Goal: Task Accomplishment & Management: Manage account settings

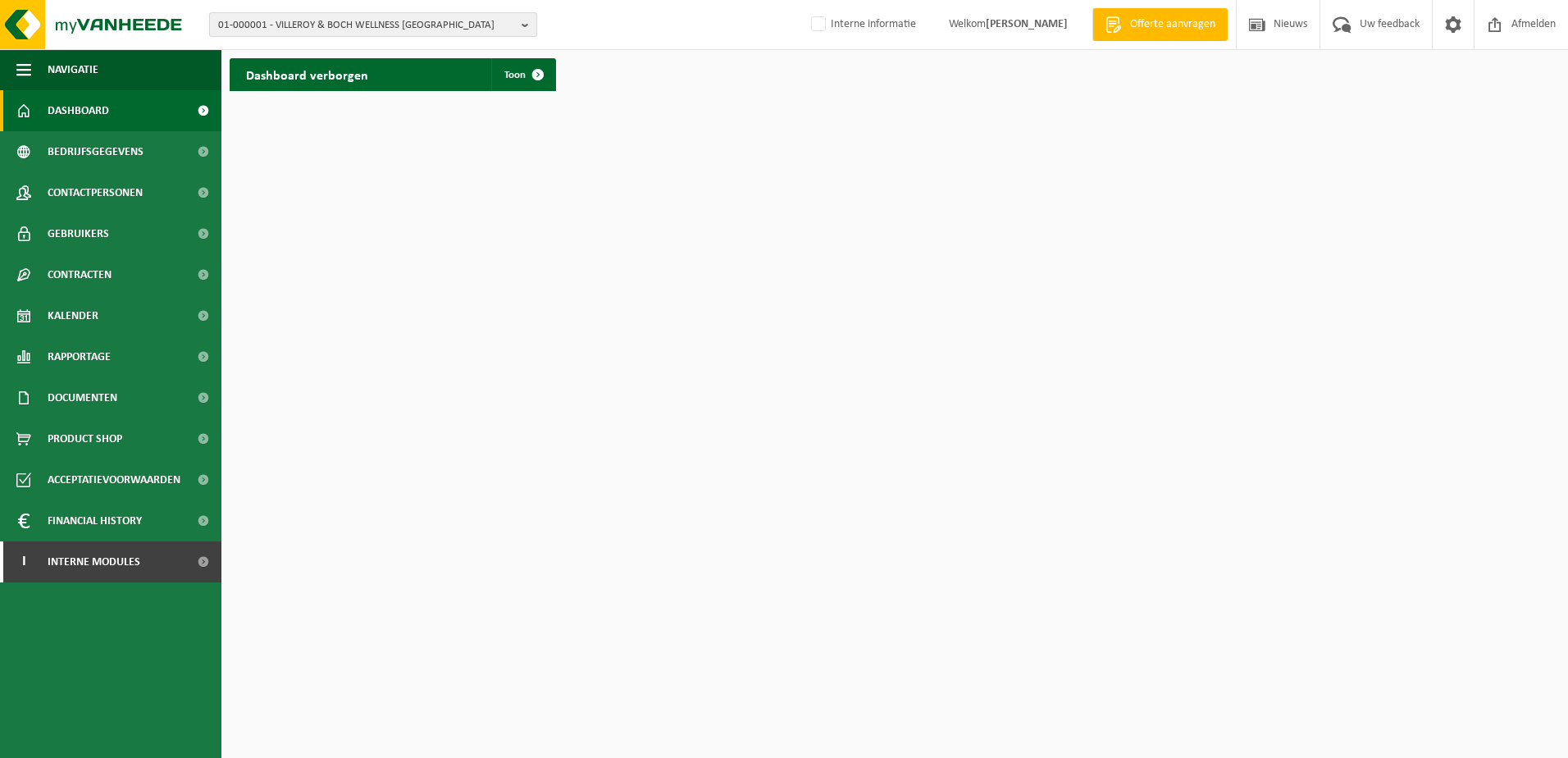
click at [519, 23] on button "01-000001 - VILLEROY & BOCH WELLNESS NV" at bounding box center [373, 24] width 328 height 25
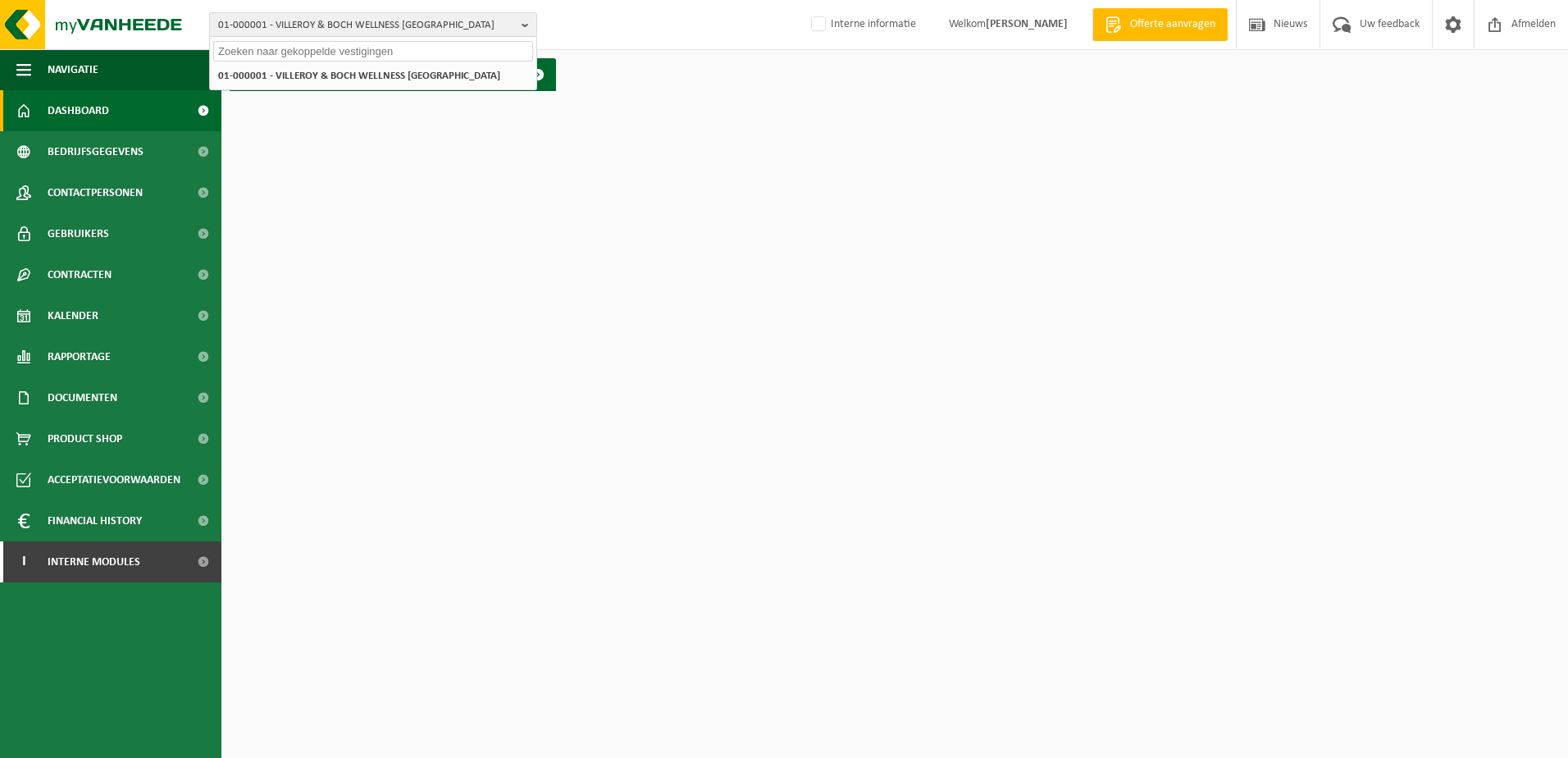
click at [354, 51] on input "text" at bounding box center [373, 51] width 320 height 21
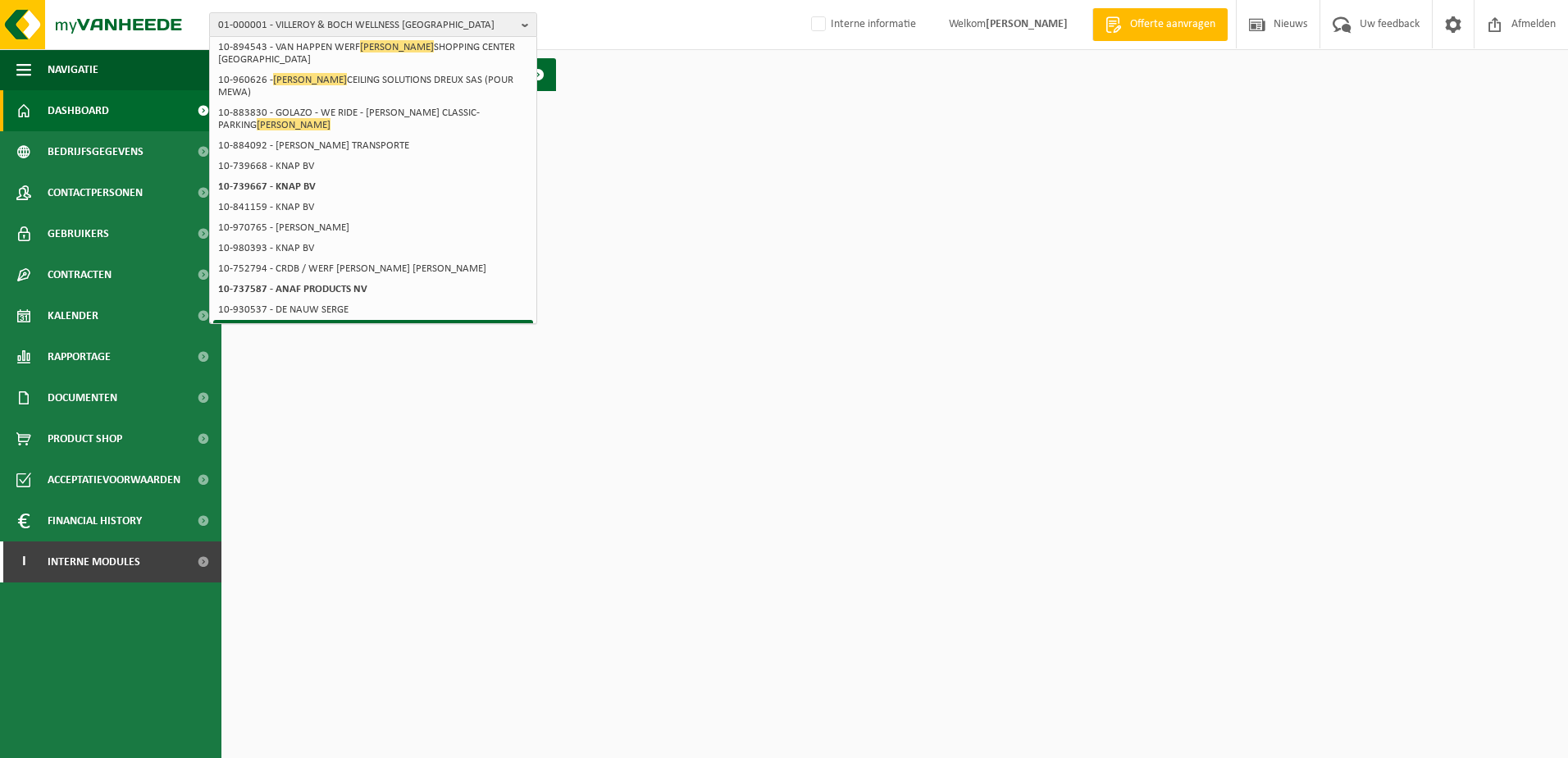
scroll to position [295, 0]
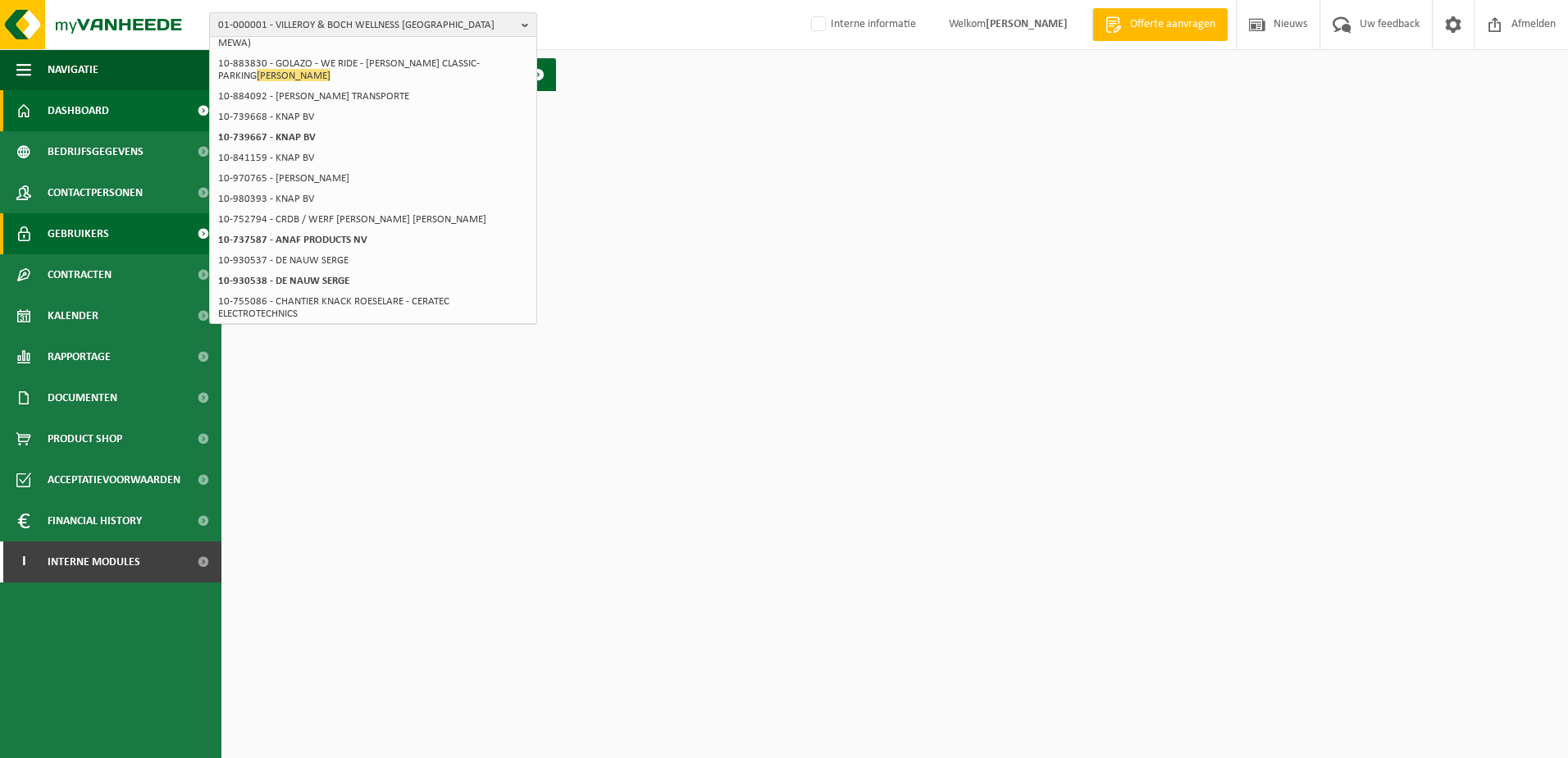
type input "knauf"
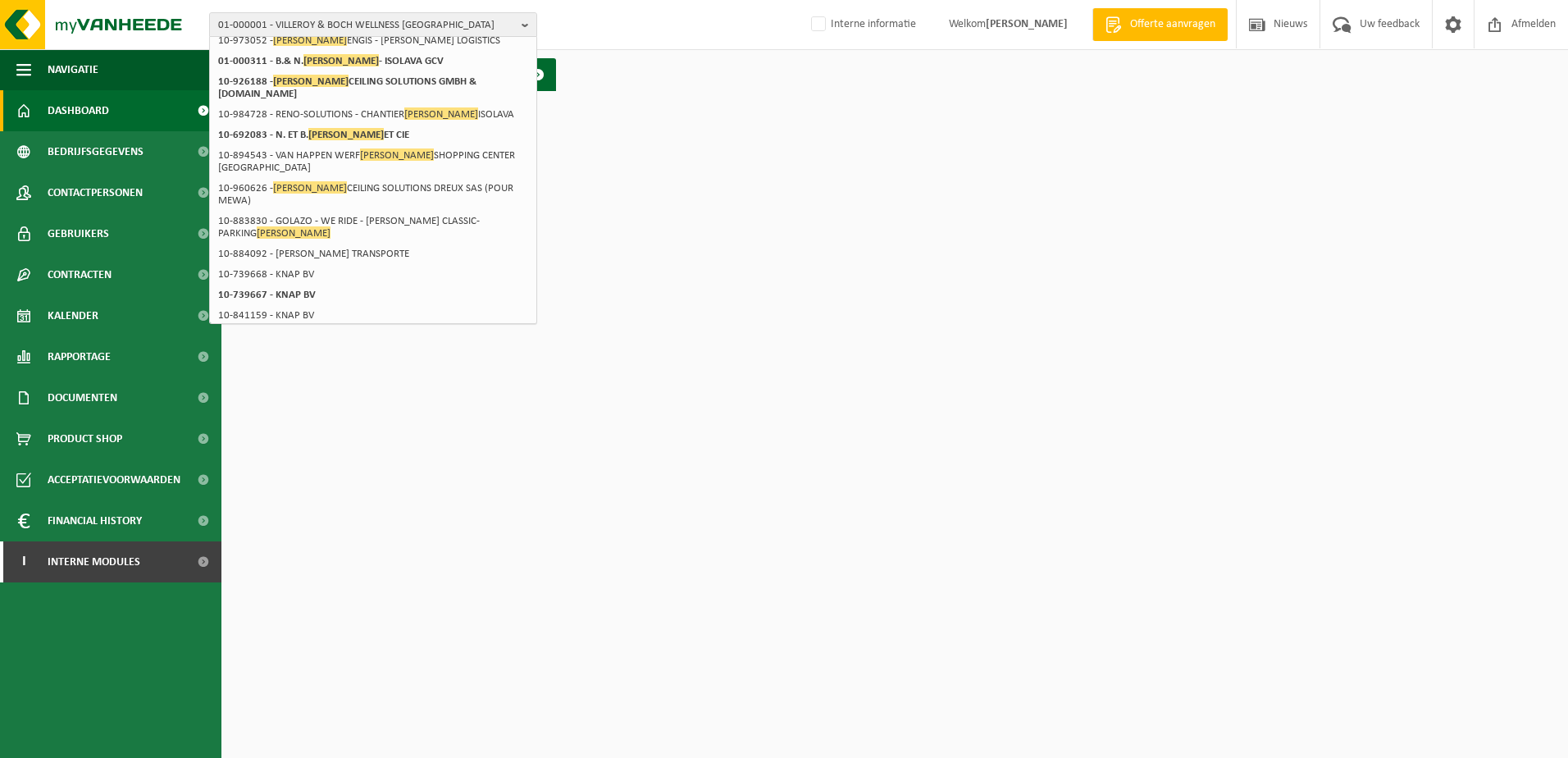
scroll to position [132, 0]
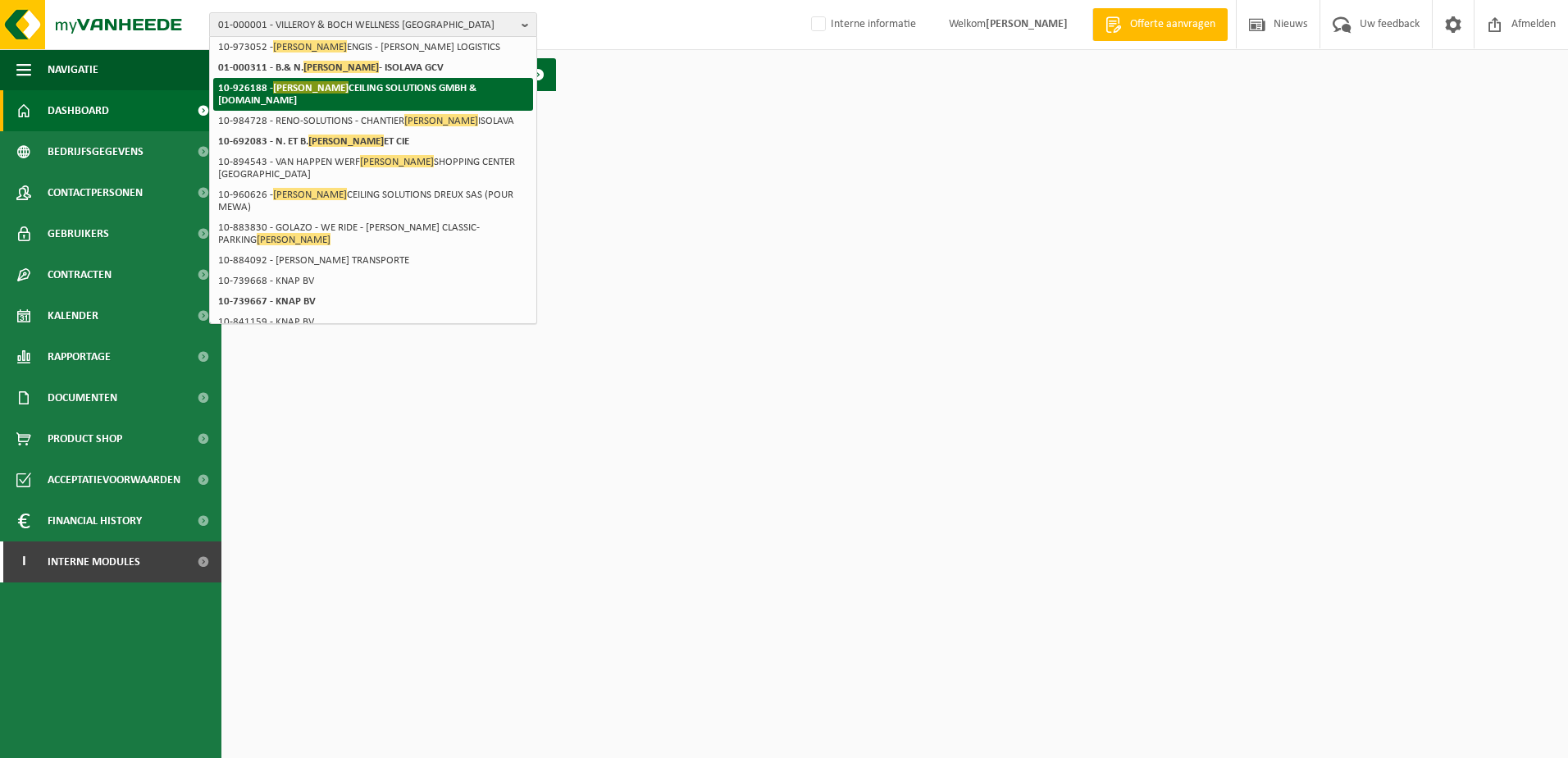
click at [325, 84] on strong "10-926188 - KNAUF CEILING SOLUTIONS GMBH & CO.KG" at bounding box center [347, 93] width 258 height 25
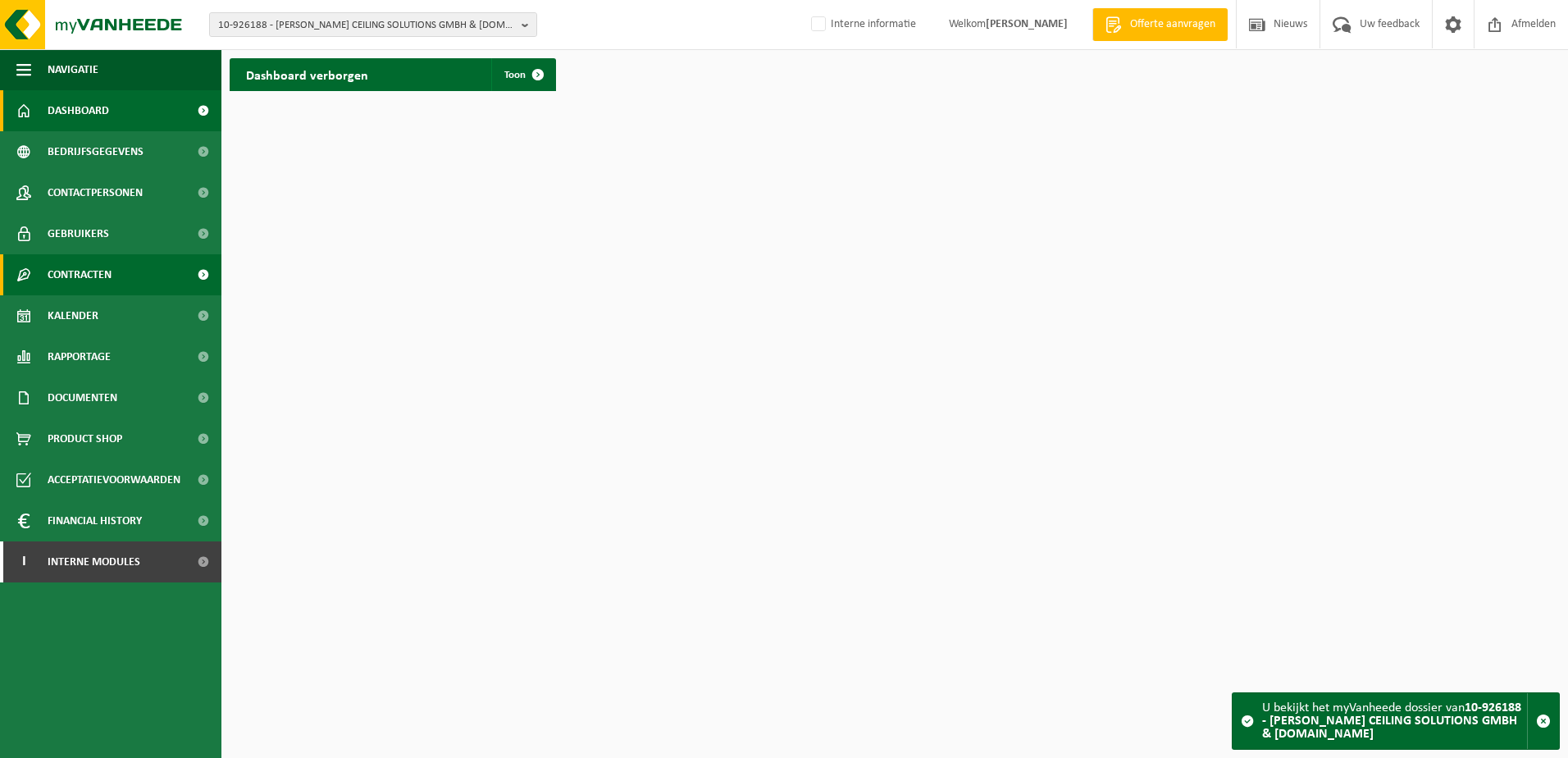
click at [108, 279] on span "Contracten" at bounding box center [80, 274] width 64 height 41
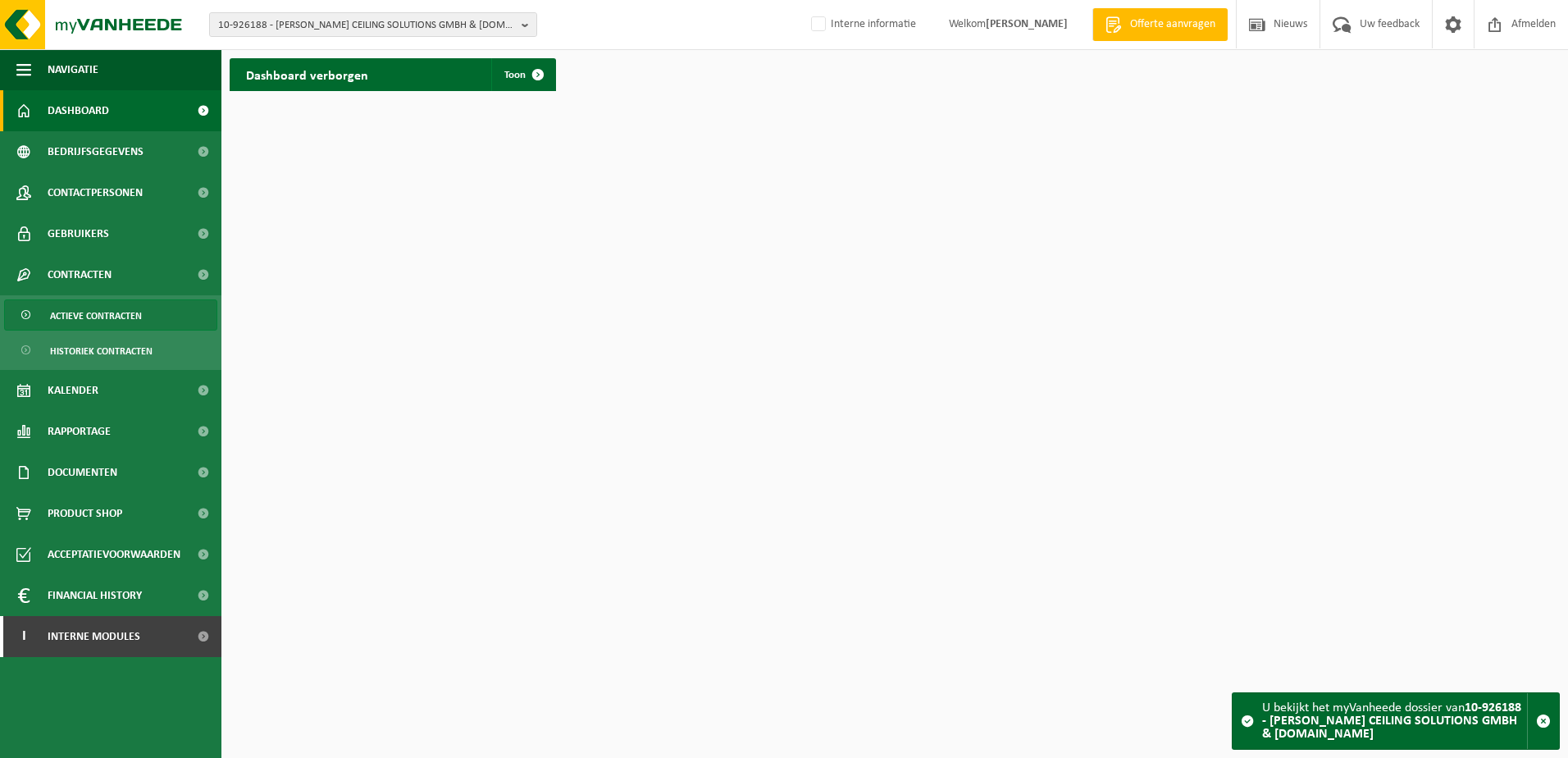
click at [96, 317] on span "Actieve contracten" at bounding box center [96, 315] width 92 height 31
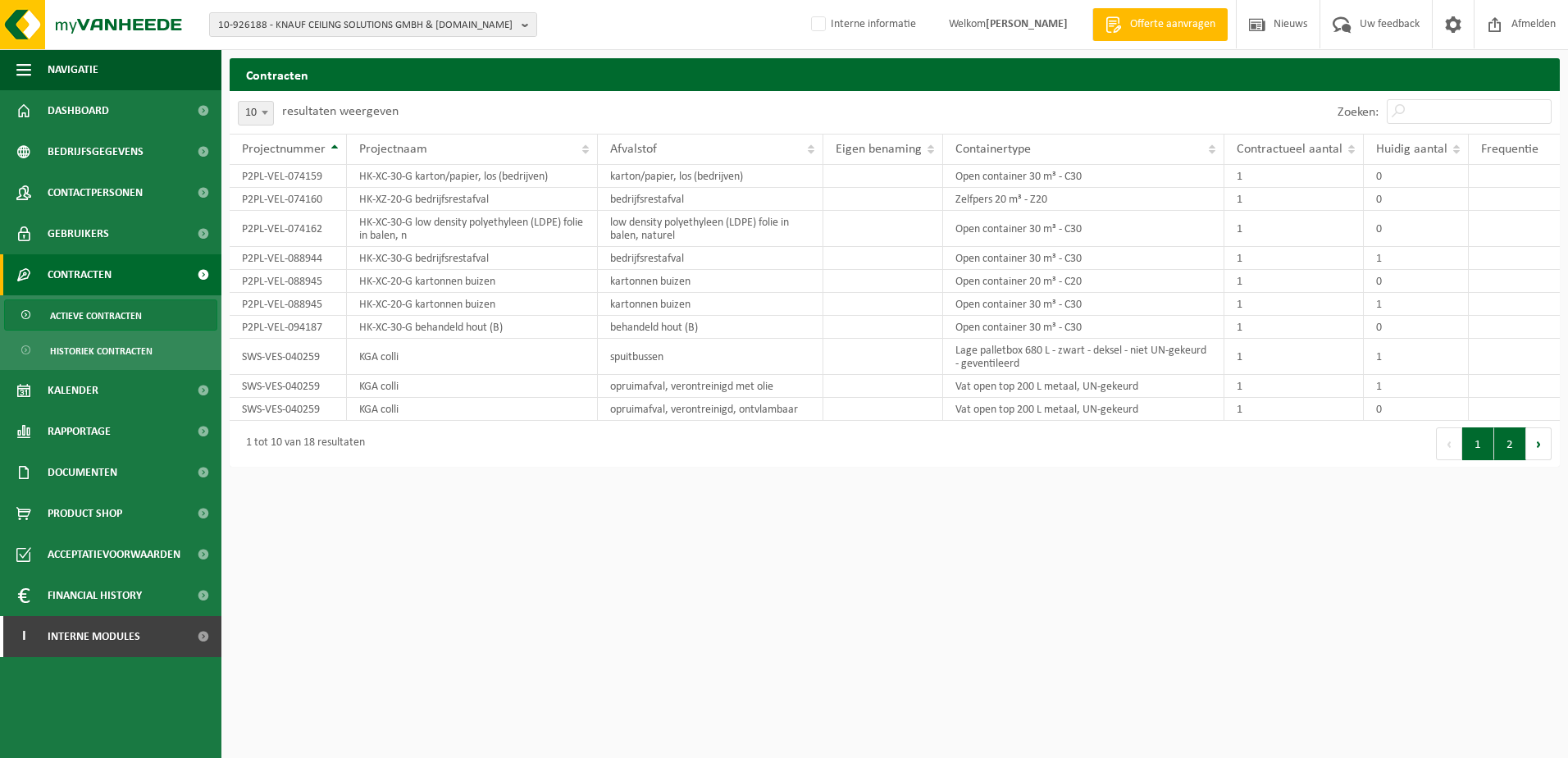
click at [1496, 447] on button "2" at bounding box center [1510, 444] width 32 height 33
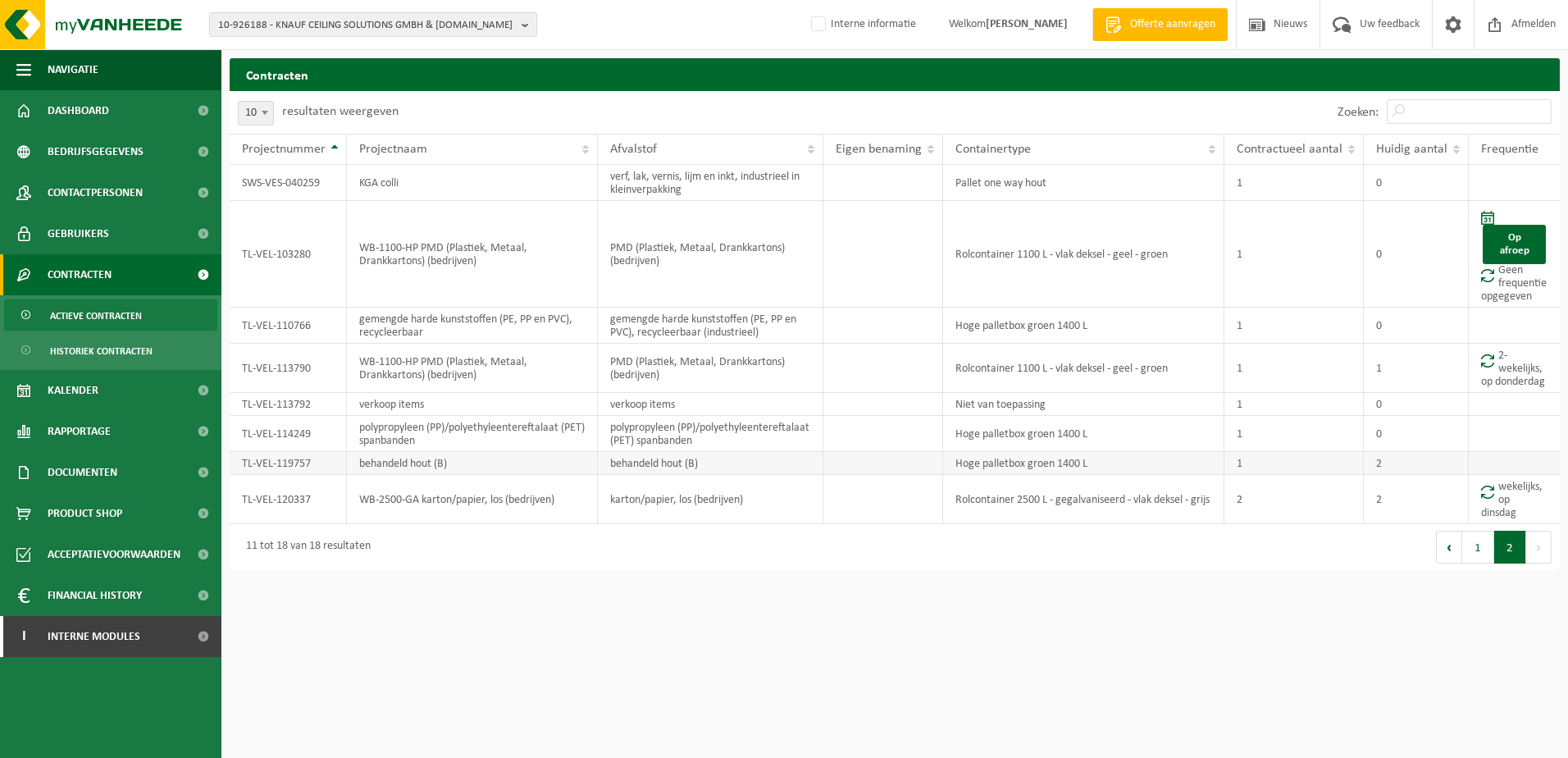
click at [468, 475] on td "behandeld hout (B)" at bounding box center [472, 463] width 251 height 23
click at [318, 475] on td "TL-VEL-119757" at bounding box center [288, 463] width 118 height 23
click at [317, 472] on td "TL-VEL-119757" at bounding box center [288, 463] width 118 height 23
click at [876, 570] on div "11 tot 18 van 18 resultaten" at bounding box center [561, 548] width 665 height 46
click at [709, 475] on td "behandeld hout (B)" at bounding box center [711, 463] width 225 height 23
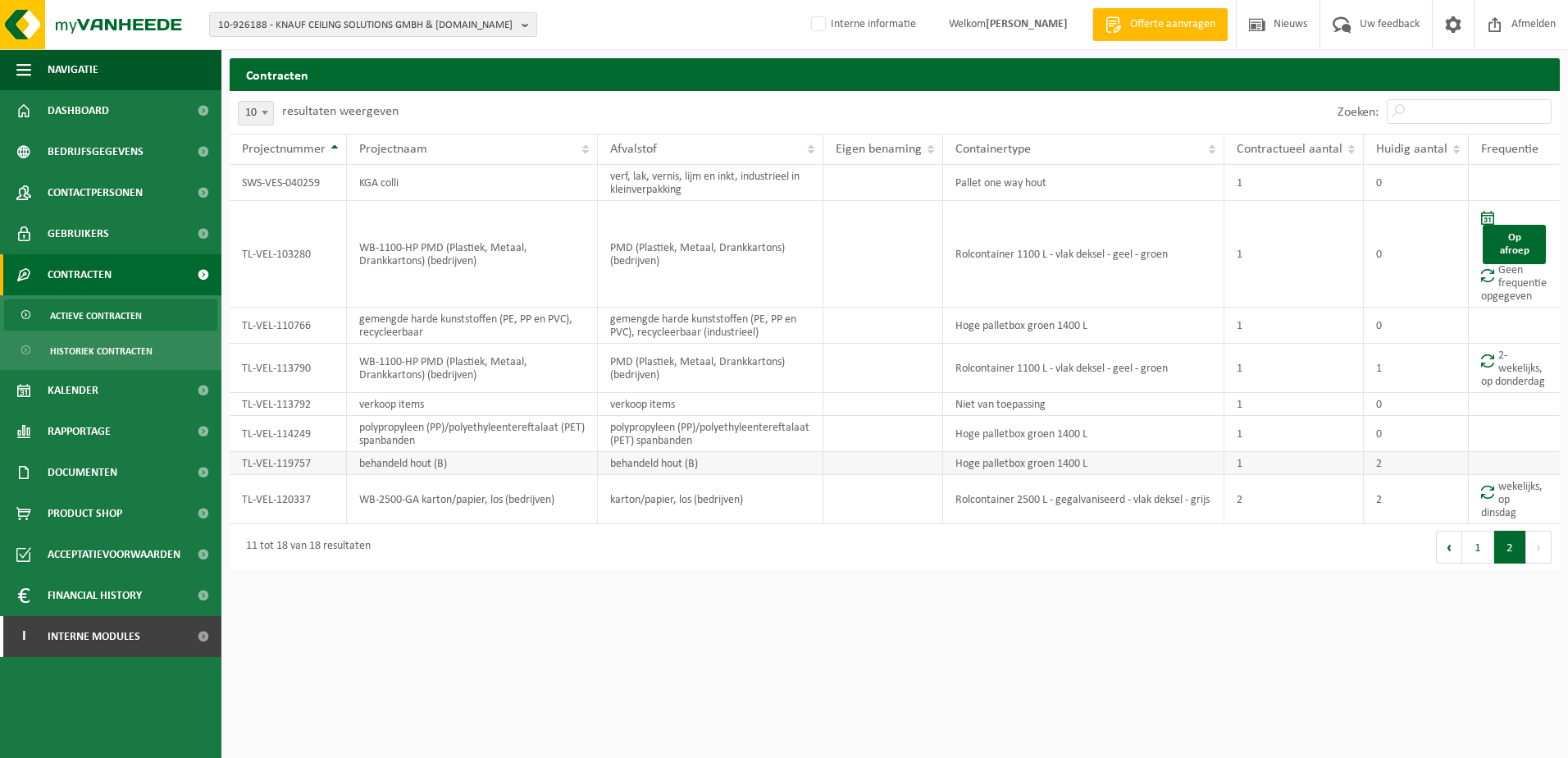
click at [612, 475] on td "behandeld hout (B)" at bounding box center [711, 463] width 225 height 23
